Goal: Find specific page/section: Find specific page/section

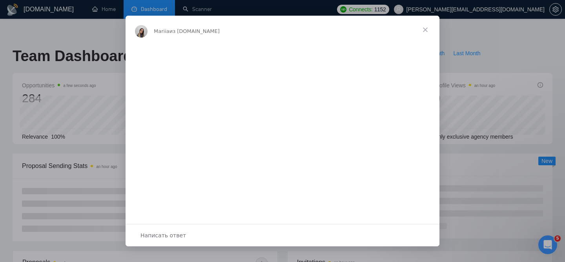
click at [426, 29] on span "Закрыть" at bounding box center [425, 30] width 28 height 28
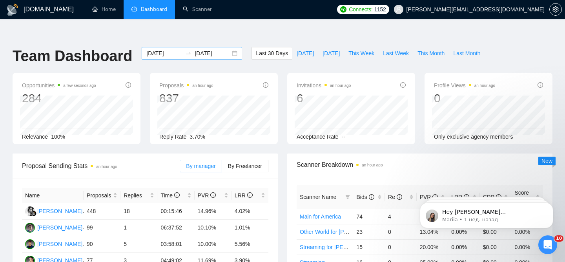
click at [225, 47] on div "[DATE] [DATE]" at bounding box center [192, 53] width 100 height 13
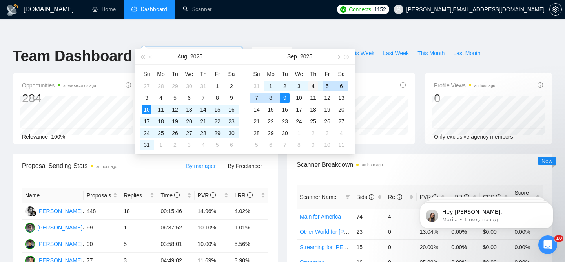
type input "[DATE]"
click at [315, 88] on div "4" at bounding box center [312, 86] width 9 height 9
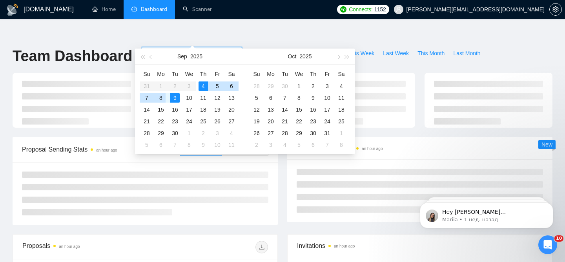
type input "[DATE]"
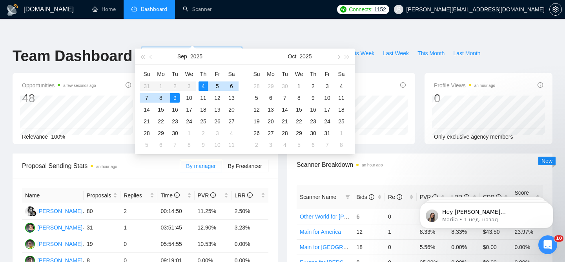
click at [176, 96] on div "9" at bounding box center [174, 97] width 9 height 9
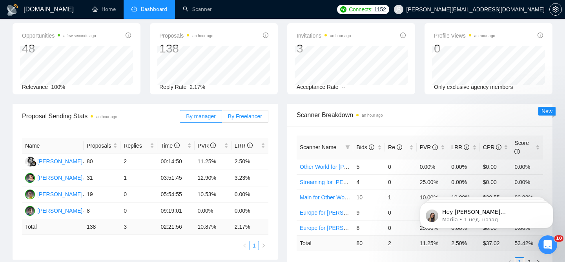
scroll to position [53, 0]
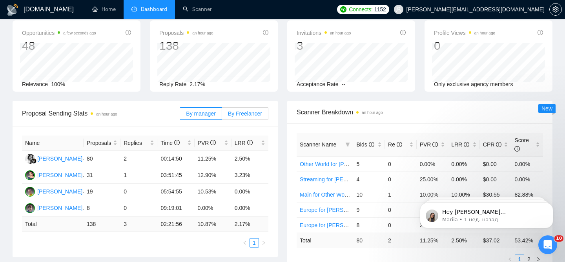
click at [241, 111] on span "By Freelancer" at bounding box center [245, 114] width 34 height 6
click at [222, 116] on input "By Freelancer" at bounding box center [222, 116] width 0 height 0
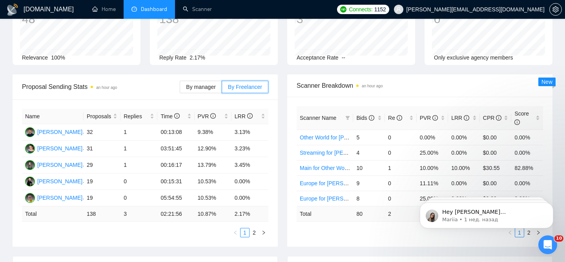
scroll to position [82, 0]
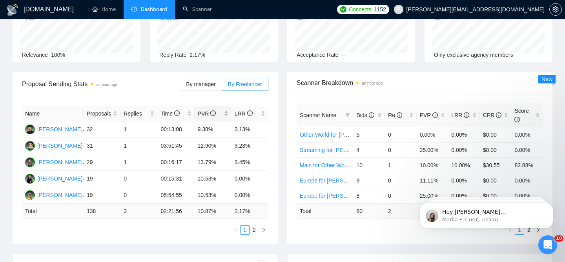
click at [226, 109] on div "PVR" at bounding box center [213, 113] width 31 height 9
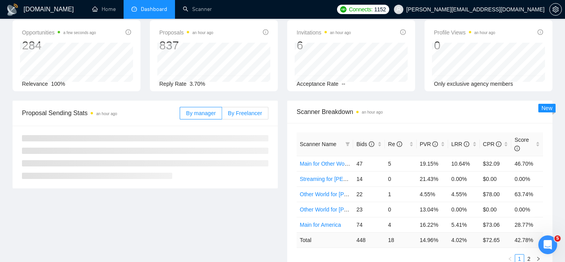
click at [235, 107] on label "By Freelancer" at bounding box center [245, 113] width 46 height 13
click at [222, 115] on input "By Freelancer" at bounding box center [222, 115] width 0 height 0
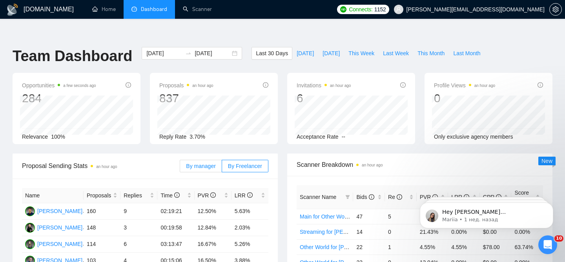
click at [191, 160] on label "By manager" at bounding box center [201, 166] width 42 height 13
click at [180, 168] on input "By manager" at bounding box center [180, 168] width 0 height 0
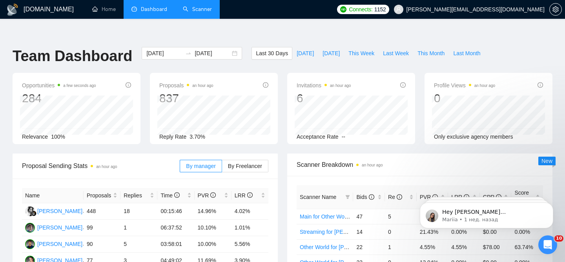
click at [191, 6] on link "Scanner" at bounding box center [197, 9] width 29 height 7
